Goal: Task Accomplishment & Management: Use online tool/utility

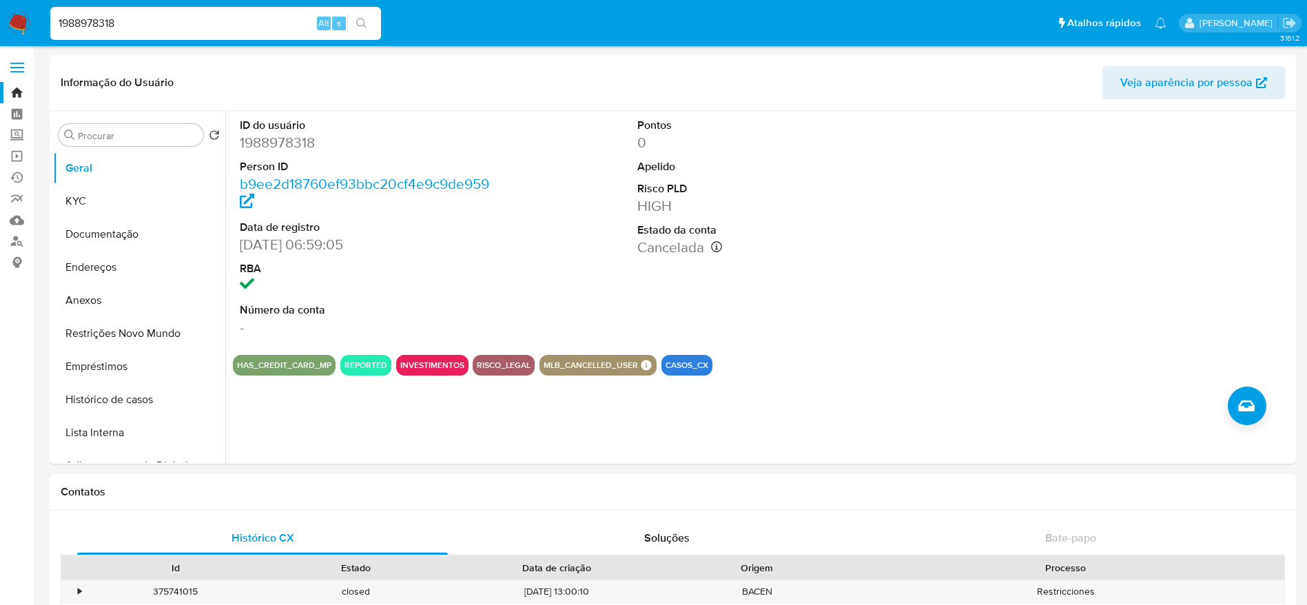
select select "10"
click at [6, 14] on nav "Pausado Ver notificaciones 1988978318 Alt s Atalhos rápidos Presiona las siguie…" at bounding box center [653, 23] width 1307 height 46
click at [22, 27] on img at bounding box center [18, 23] width 23 height 23
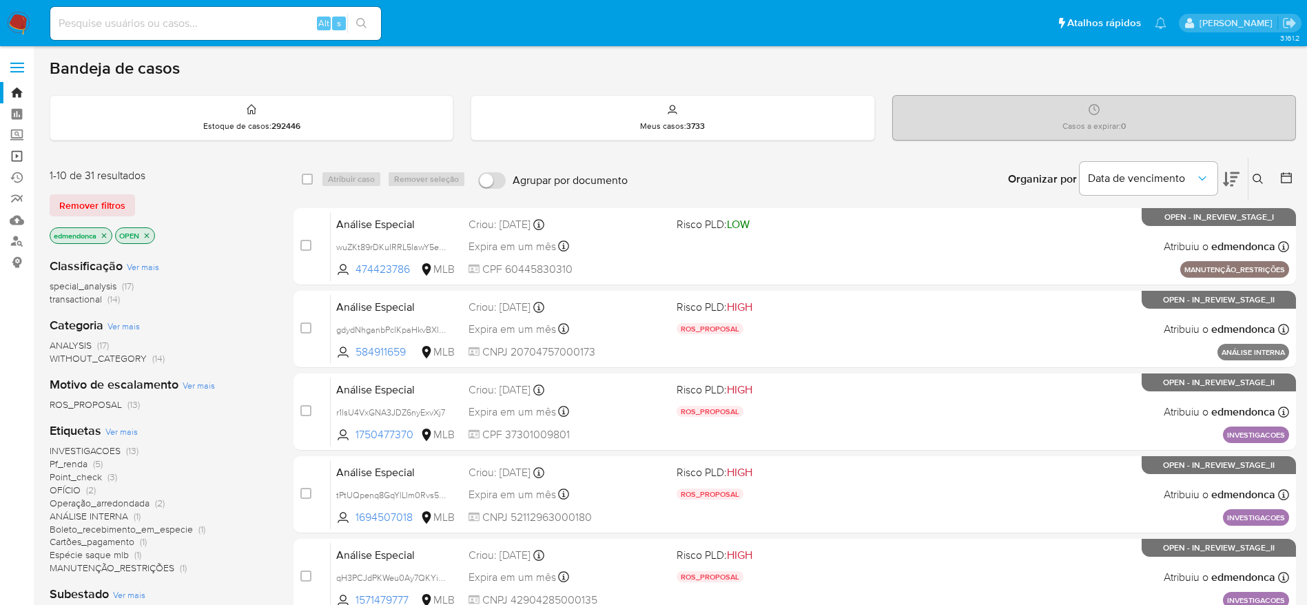
click at [18, 159] on link "Operações em massa" at bounding box center [82, 155] width 164 height 21
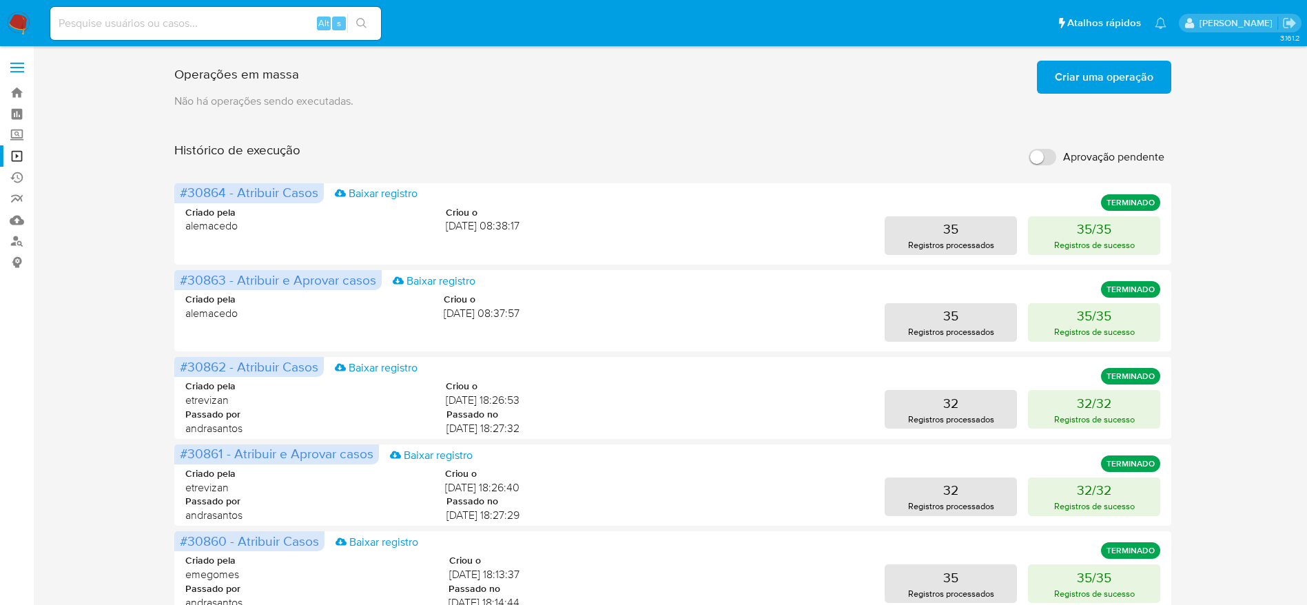
click at [1081, 74] on span "Criar uma operação" at bounding box center [1103, 77] width 98 height 30
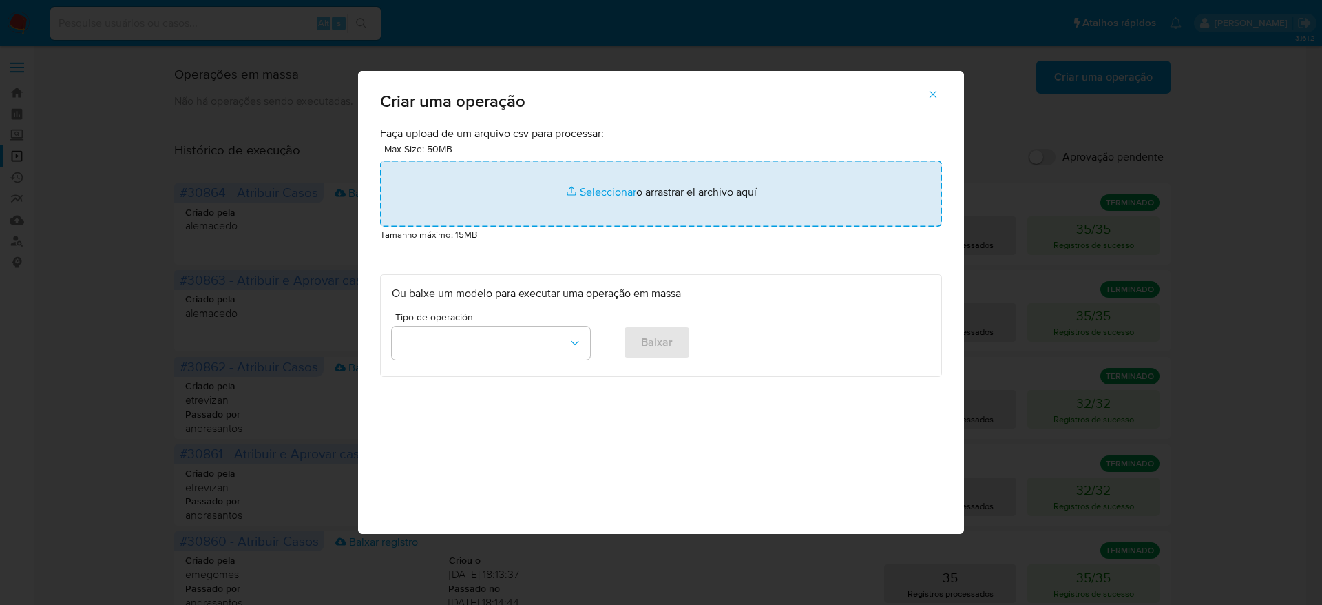
click at [692, 180] on input "file" at bounding box center [661, 193] width 562 height 66
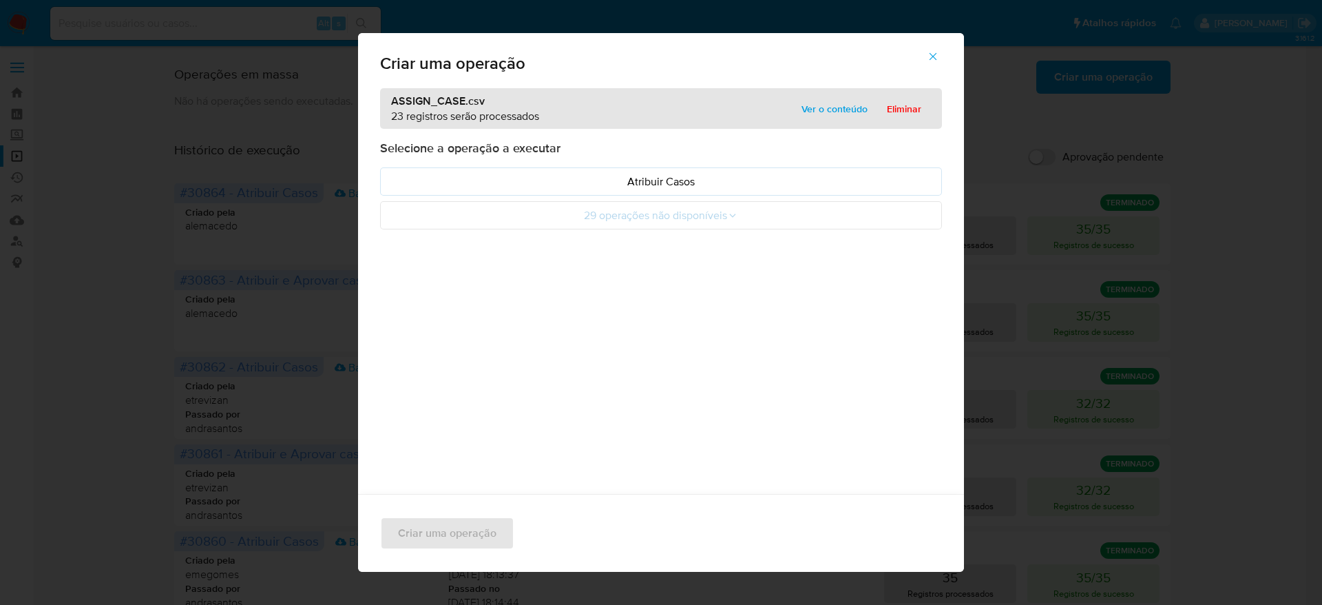
click at [824, 109] on span "Ver o conteúdo" at bounding box center [835, 108] width 66 height 19
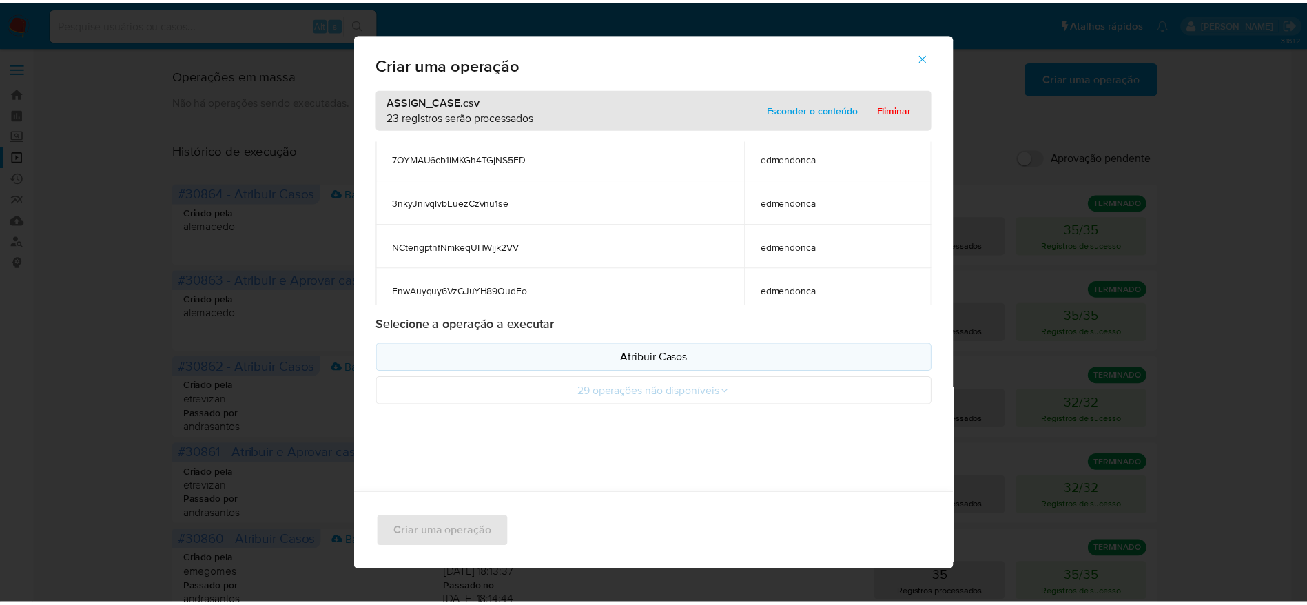
scroll to position [676, 0]
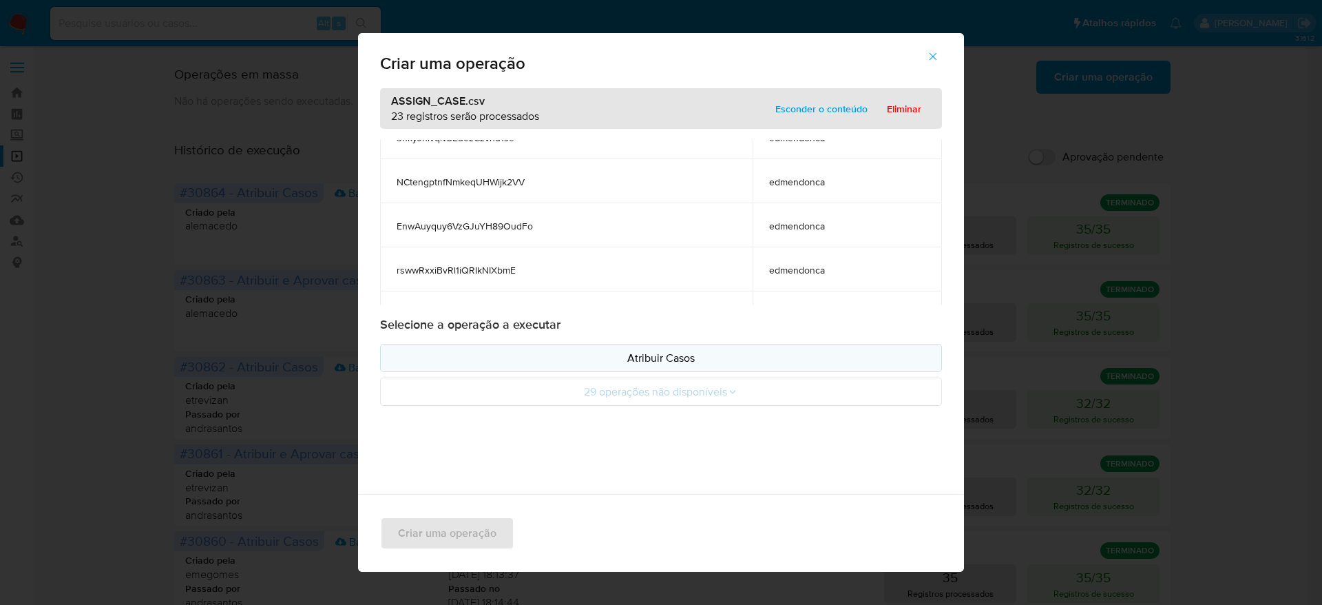
click at [693, 354] on p "Atribuir Casos" at bounding box center [661, 358] width 539 height 16
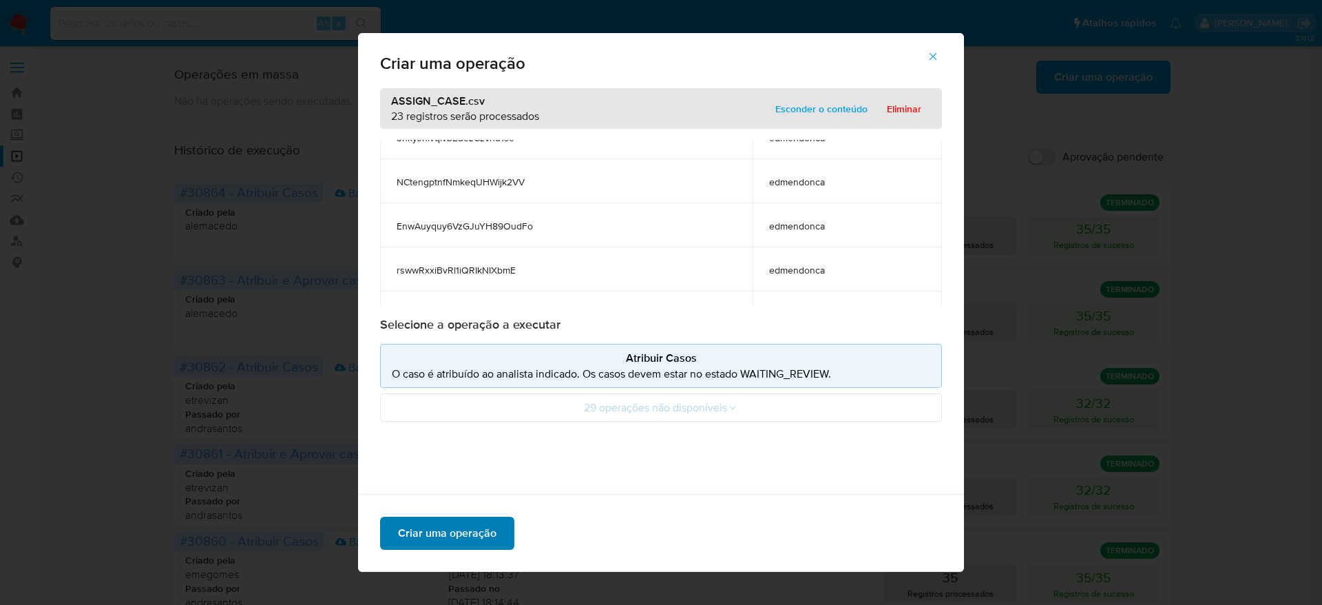
click at [446, 533] on span "Criar uma operação" at bounding box center [447, 533] width 98 height 30
